Goal: Use online tool/utility: Utilize a website feature to perform a specific function

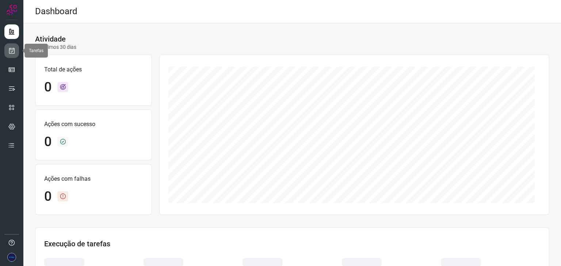
click at [12, 54] on icon at bounding box center [12, 50] width 8 height 7
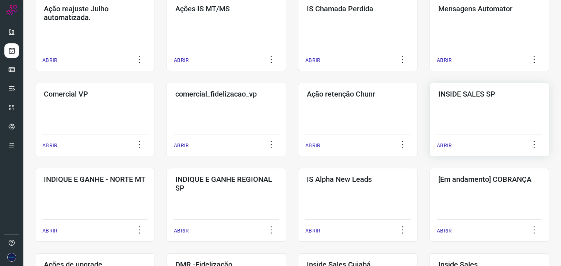
click at [439, 142] on p "ABRIR" at bounding box center [444, 146] width 15 height 8
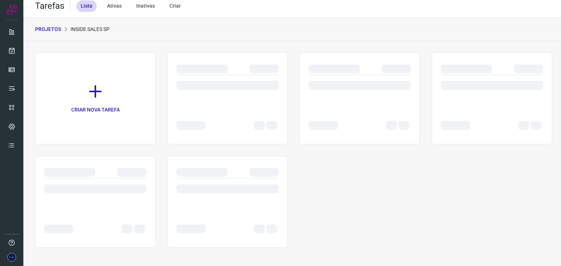
scroll to position [5, 0]
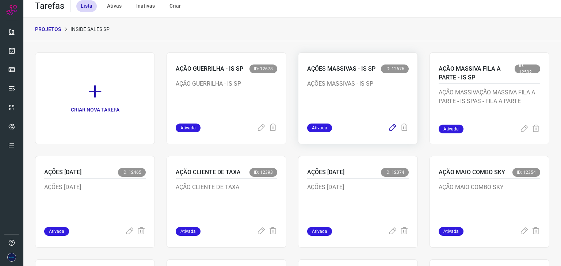
click at [388, 129] on icon at bounding box center [392, 128] width 9 height 9
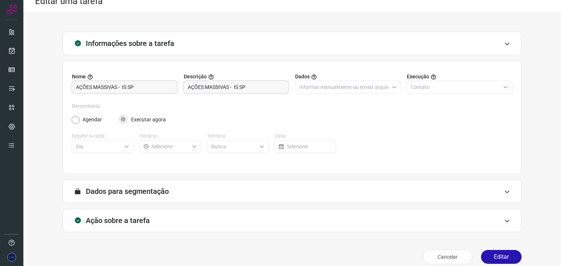
scroll to position [19, 0]
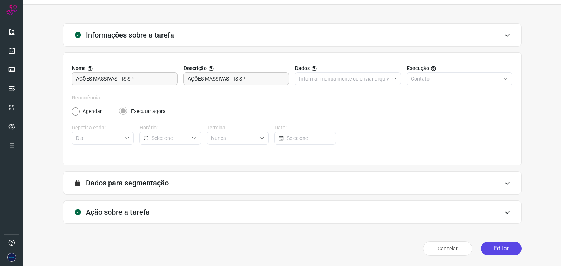
click at [496, 249] on button "Editar" at bounding box center [501, 249] width 41 height 14
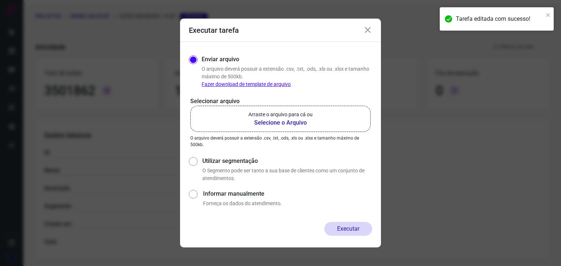
click at [275, 124] on b "Selecione o Arquivo" at bounding box center [280, 123] width 64 height 9
click at [0, 0] on input "Arraste o arquivo para cá ou Selecione o Arquivo" at bounding box center [0, 0] width 0 height 0
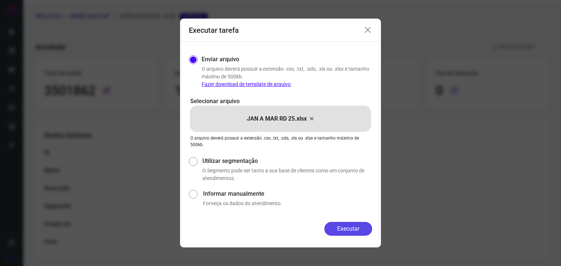
click at [356, 228] on button "Executar" at bounding box center [348, 229] width 48 height 14
